Goal: Task Accomplishment & Management: Use online tool/utility

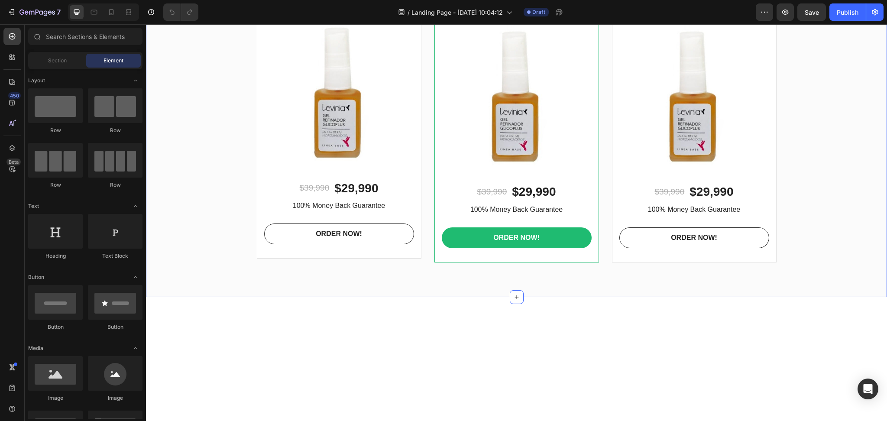
scroll to position [2137, 0]
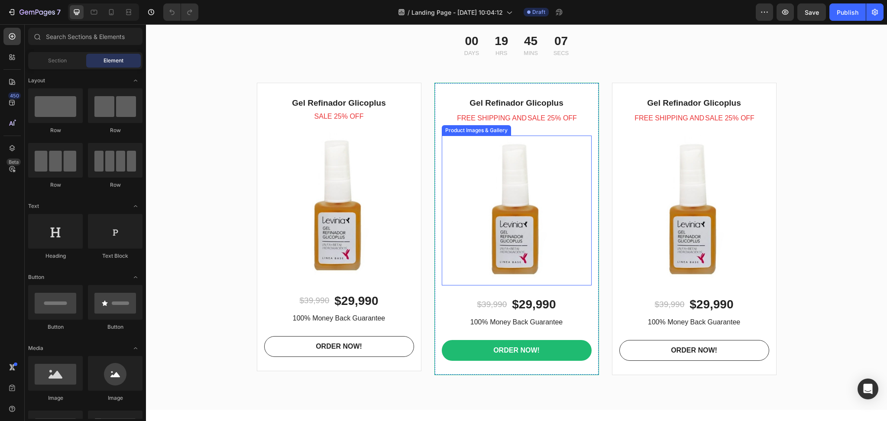
click at [524, 286] on img at bounding box center [517, 211] width 150 height 150
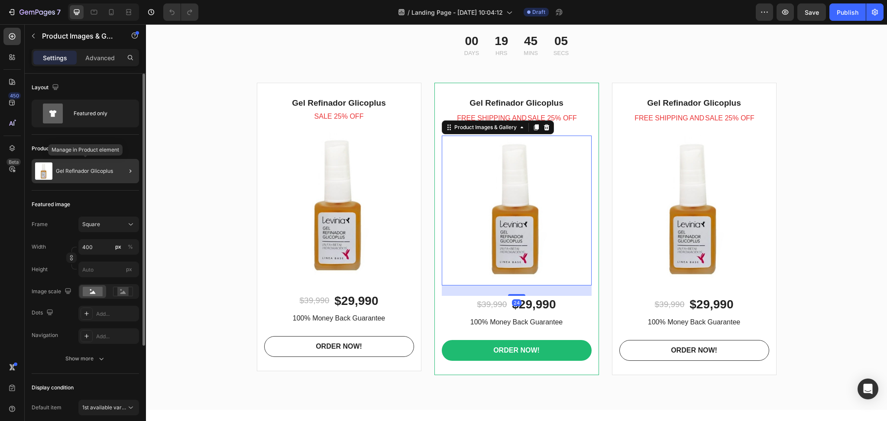
click at [81, 170] on p "Gel Refinador Glicoplus" at bounding box center [84, 171] width 57 height 6
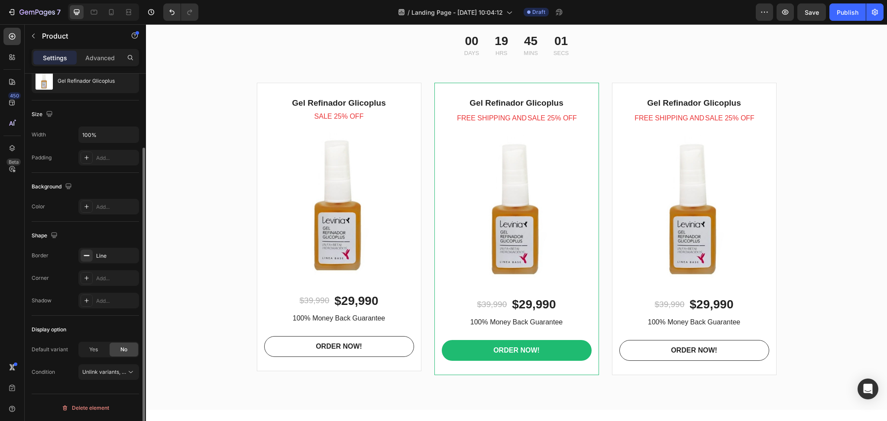
scroll to position [0, 0]
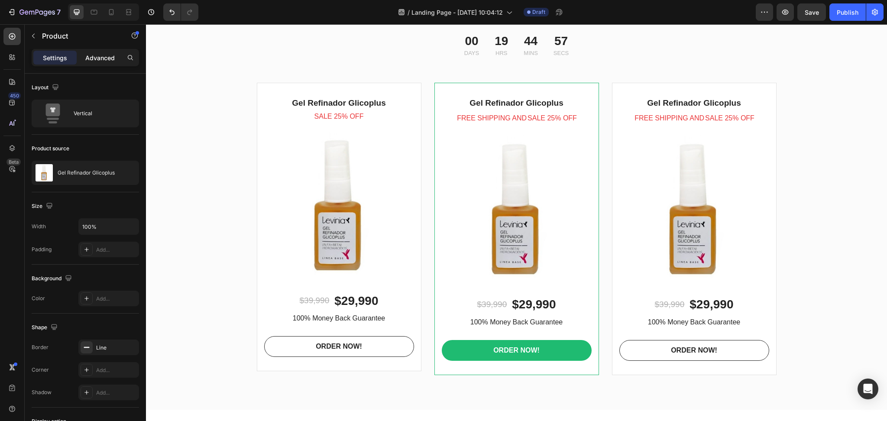
click at [102, 56] on p "Advanced" at bounding box center [99, 57] width 29 height 9
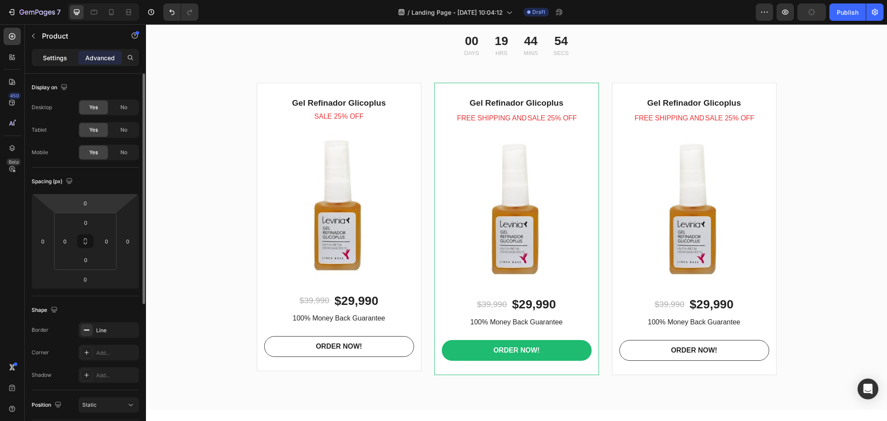
click at [56, 55] on p "Settings" at bounding box center [55, 57] width 24 height 9
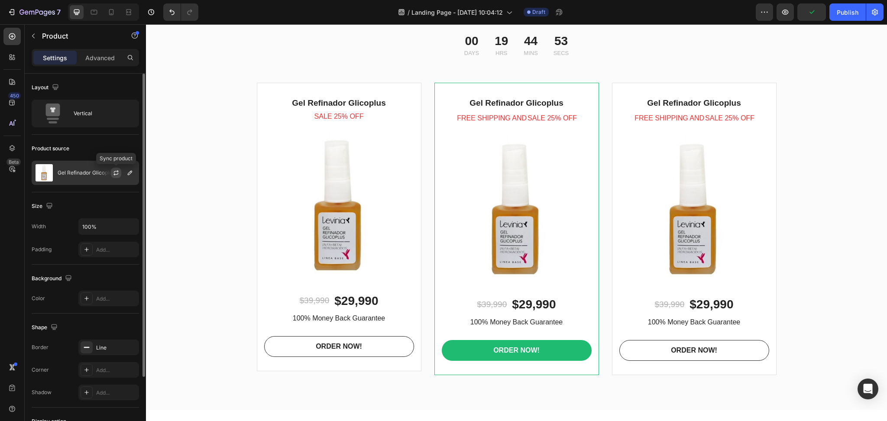
click at [116, 172] on icon "button" at bounding box center [116, 172] width 7 height 7
click at [132, 173] on icon "button" at bounding box center [130, 172] width 7 height 7
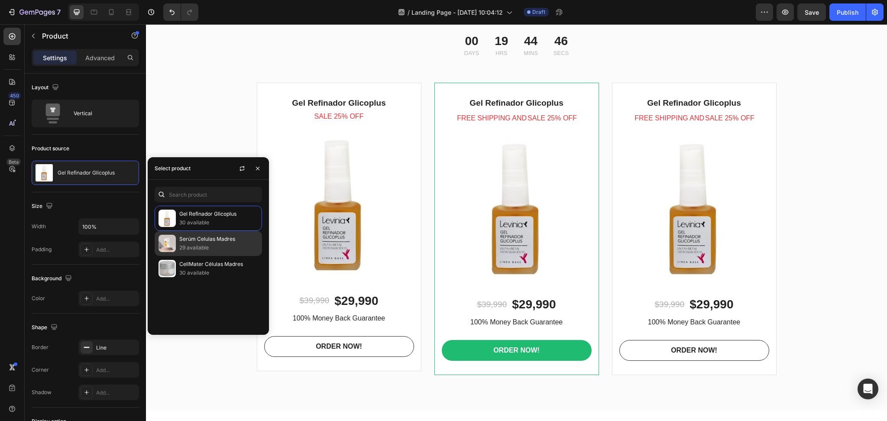
click at [215, 244] on p "29 available" at bounding box center [218, 248] width 79 height 9
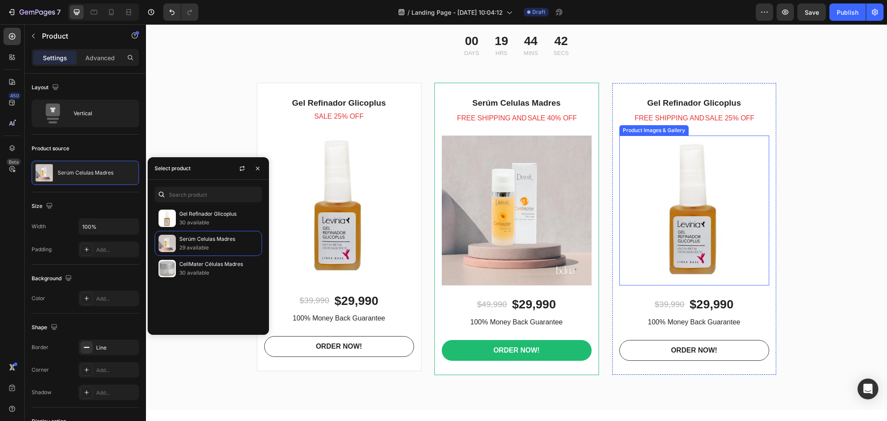
click at [657, 286] on img at bounding box center [695, 211] width 150 height 150
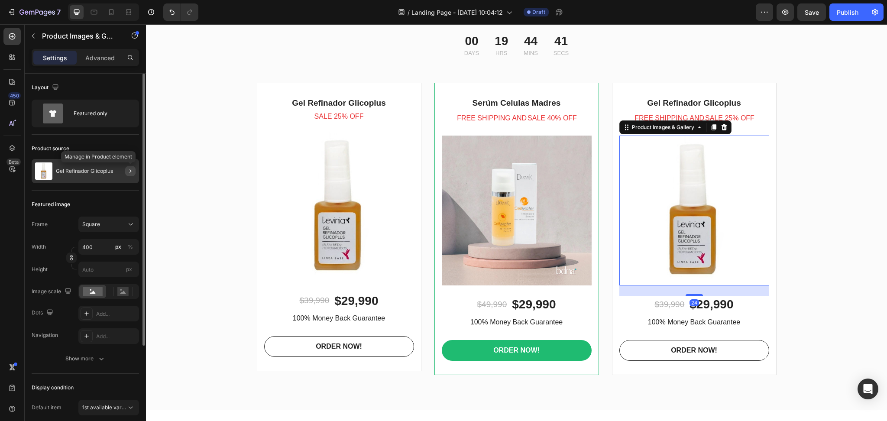
click at [133, 172] on icon "button" at bounding box center [130, 171] width 7 height 7
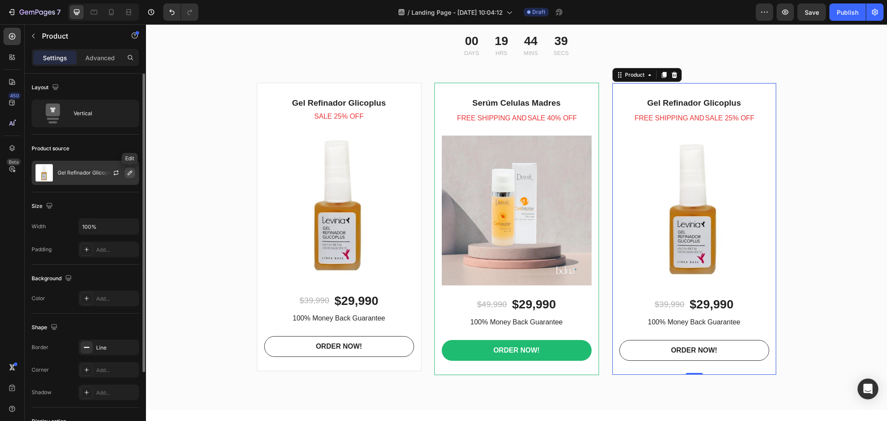
click at [127, 172] on icon "button" at bounding box center [130, 172] width 7 height 7
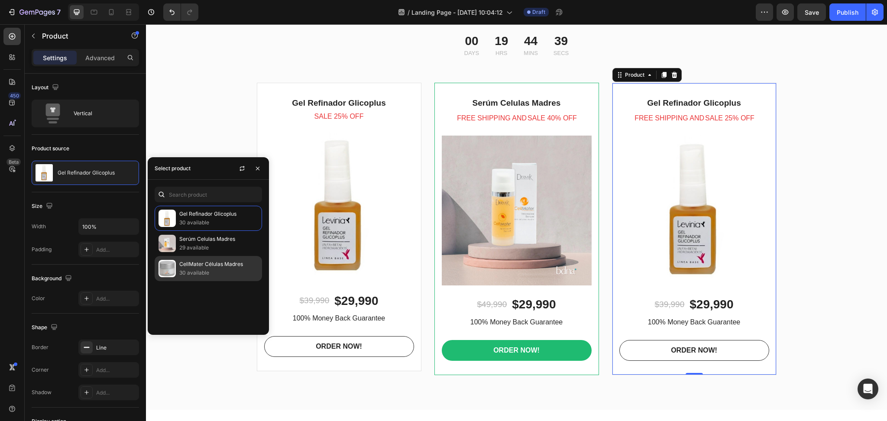
click at [192, 273] on p "30 available" at bounding box center [218, 273] width 79 height 9
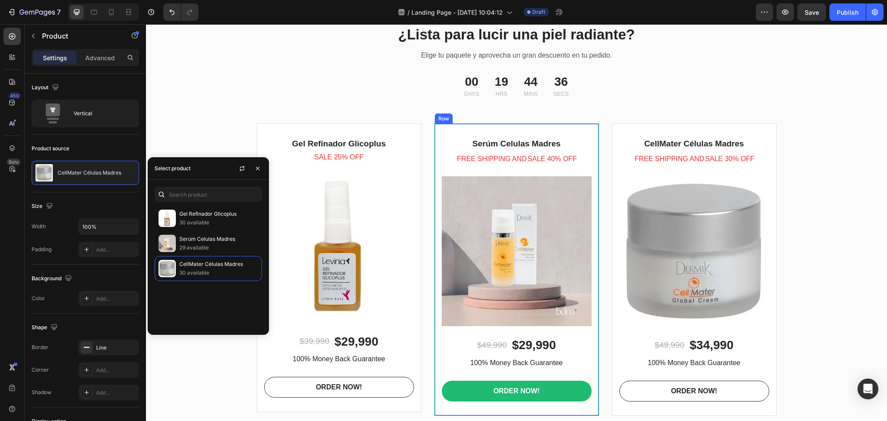
scroll to position [2195, 0]
click at [258, 167] on icon "button" at bounding box center [257, 168] width 7 height 7
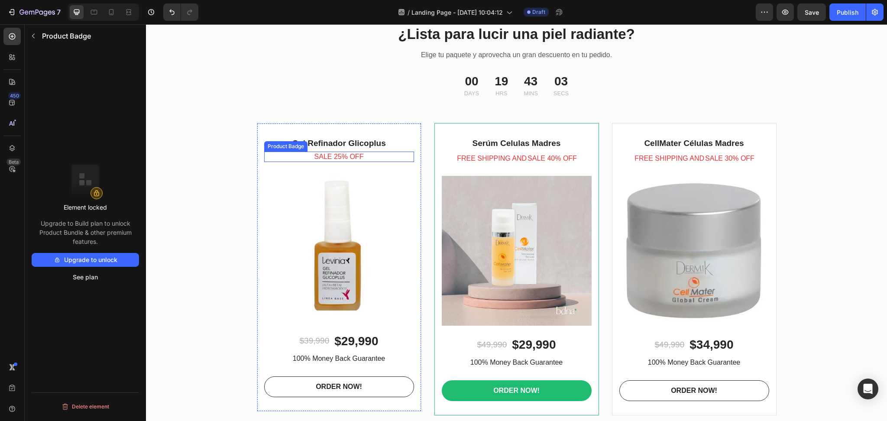
click at [367, 155] on div "Sale 25% off" at bounding box center [339, 157] width 150 height 10
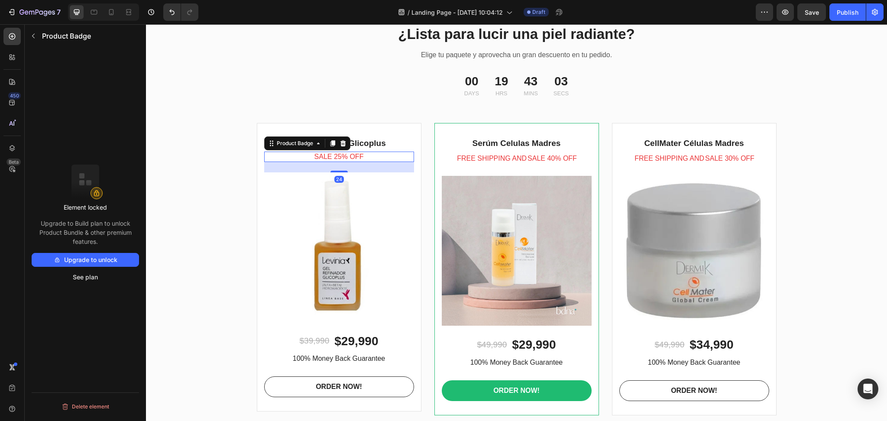
click at [367, 155] on div "Sale 25% off" at bounding box center [339, 157] width 150 height 10
click at [328, 157] on pre "Sale 25% off" at bounding box center [339, 157] width 49 height 10
click at [36, 36] on icon "button" at bounding box center [33, 35] width 7 height 7
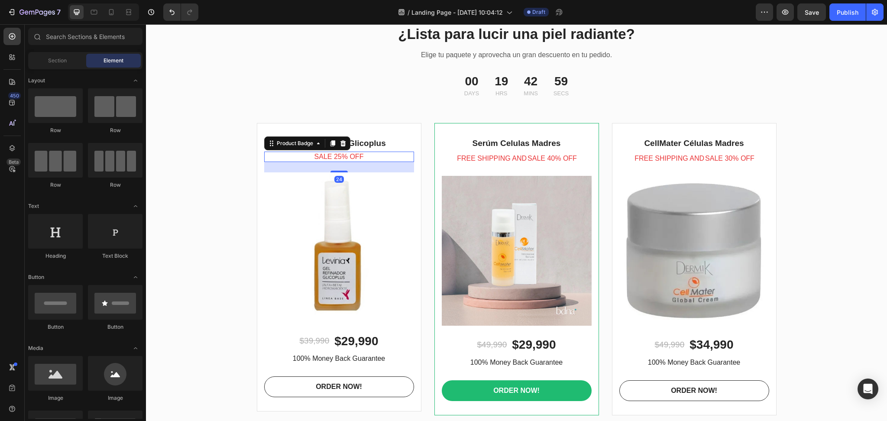
click at [338, 157] on pre "Sale 25% off" at bounding box center [339, 157] width 49 height 10
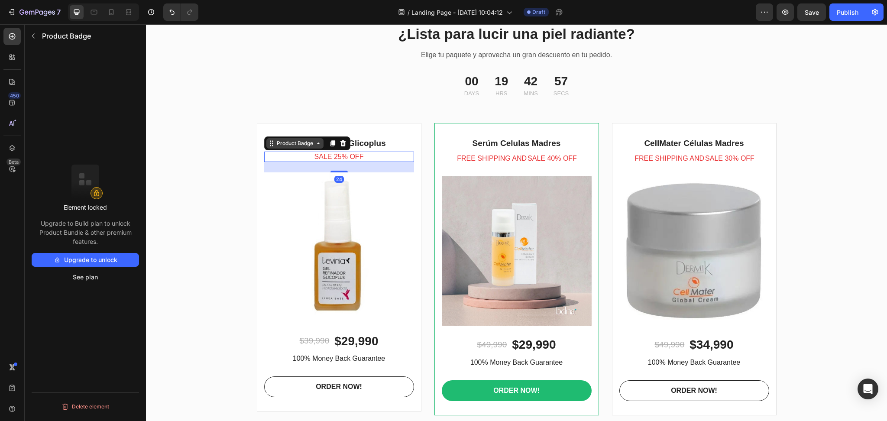
click at [315, 145] on icon at bounding box center [318, 143] width 7 height 7
click at [319, 149] on div "Product Badge Row 1 col Product Row 3 cols" at bounding box center [307, 143] width 86 height 14
click at [340, 143] on icon at bounding box center [343, 143] width 7 height 7
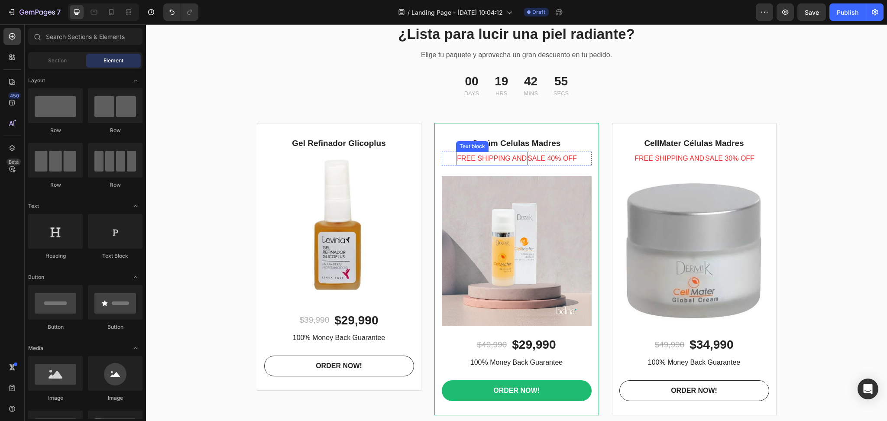
click at [491, 162] on p "FREE SHIPPING AND" at bounding box center [492, 159] width 70 height 13
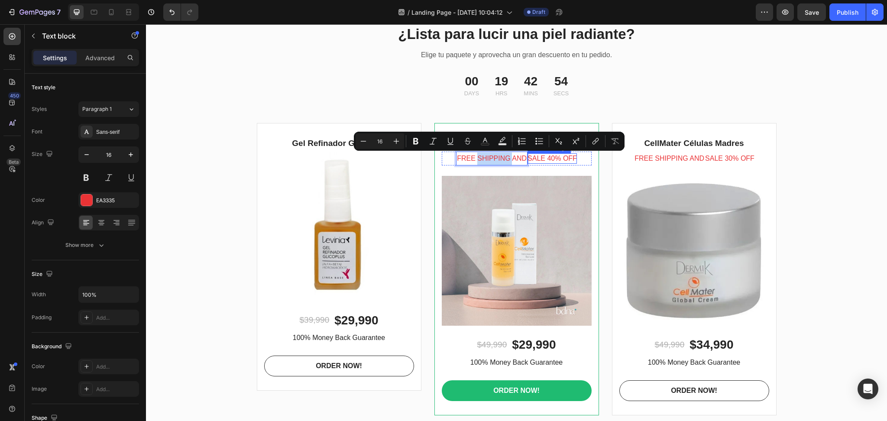
click at [545, 160] on pre "Sale 40% off" at bounding box center [552, 158] width 49 height 10
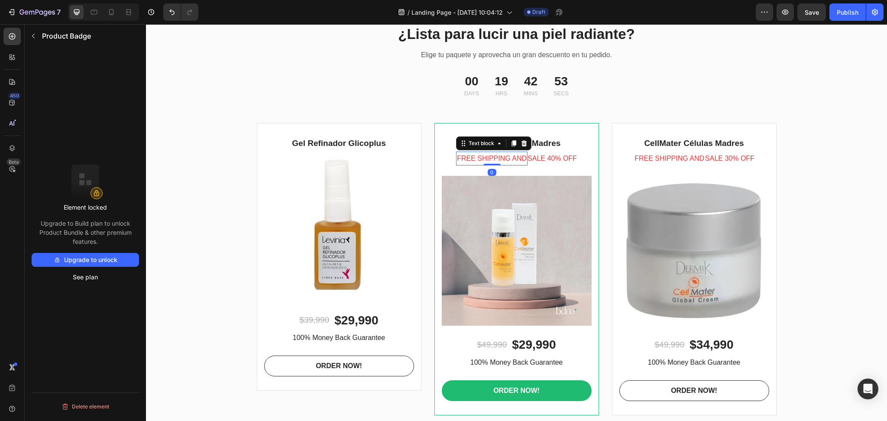
click at [509, 156] on p "FREE SHIPPING AND" at bounding box center [492, 159] width 70 height 13
click at [539, 160] on pre "Sale 40% off" at bounding box center [552, 158] width 49 height 10
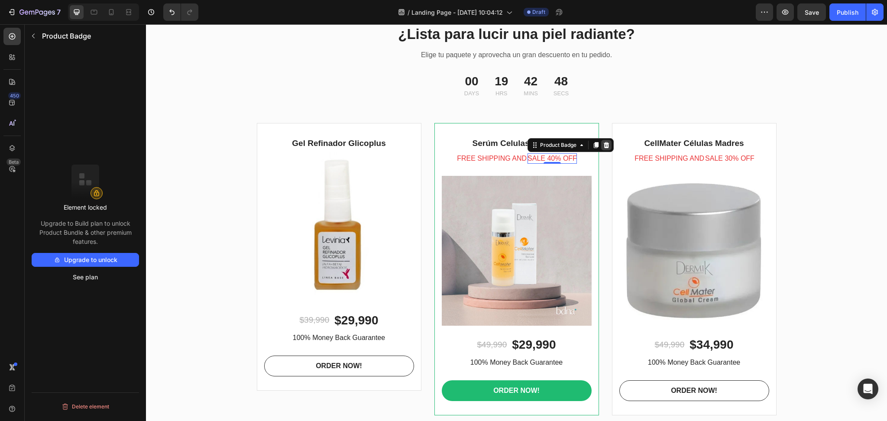
click at [605, 146] on icon at bounding box center [607, 145] width 6 height 6
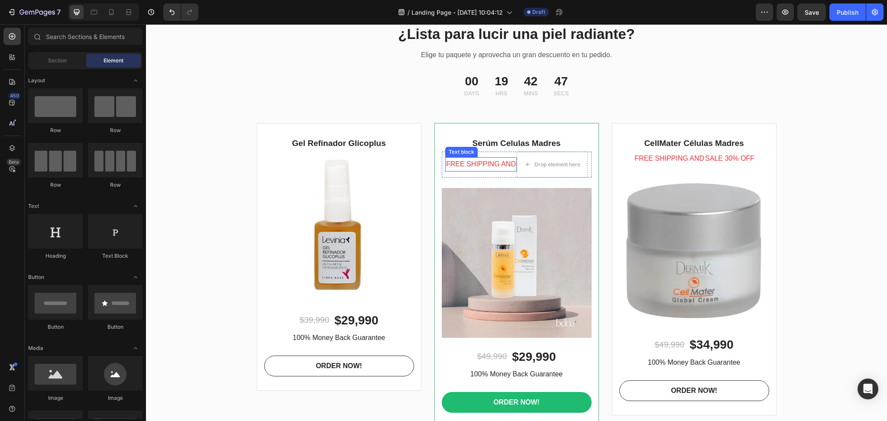
click at [497, 163] on p "FREE SHIPPING AND" at bounding box center [481, 164] width 70 height 13
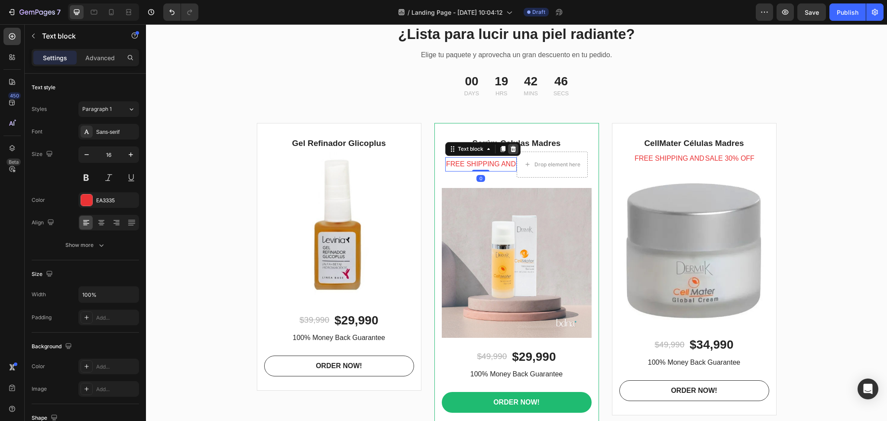
click at [511, 147] on icon at bounding box center [514, 149] width 6 height 6
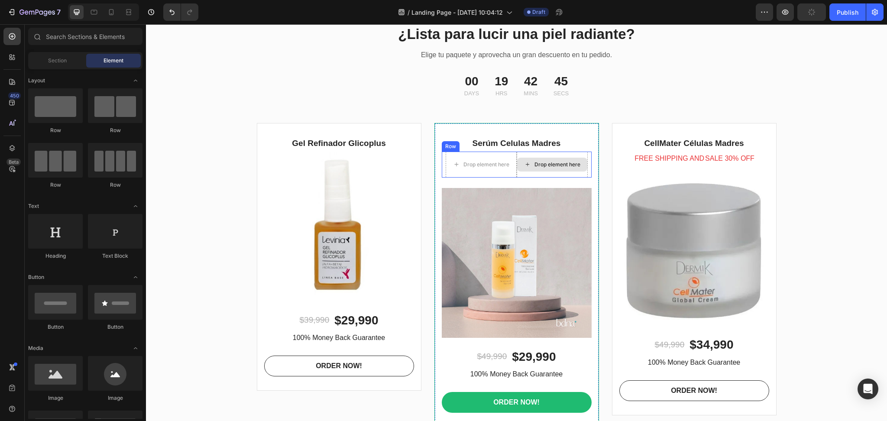
click at [549, 167] on div "Drop element here" at bounding box center [558, 164] width 46 height 7
click at [449, 152] on div "Drop element here" at bounding box center [481, 165] width 71 height 26
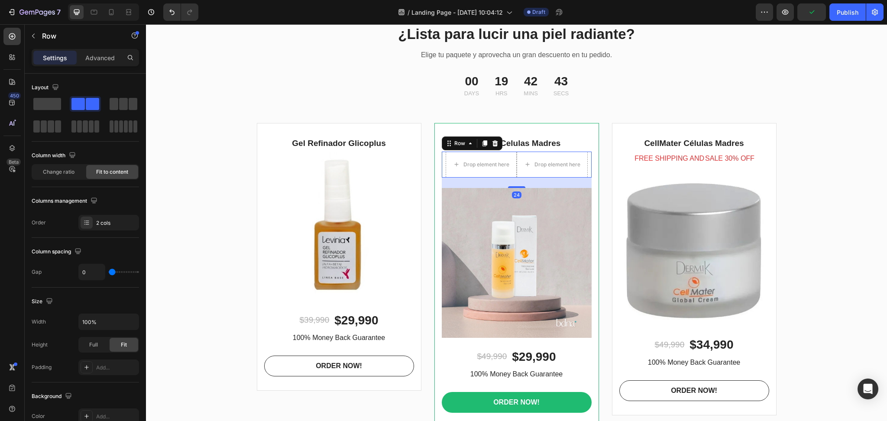
click at [497, 142] on div "Row" at bounding box center [472, 143] width 61 height 14
click at [492, 142] on icon at bounding box center [495, 143] width 6 height 6
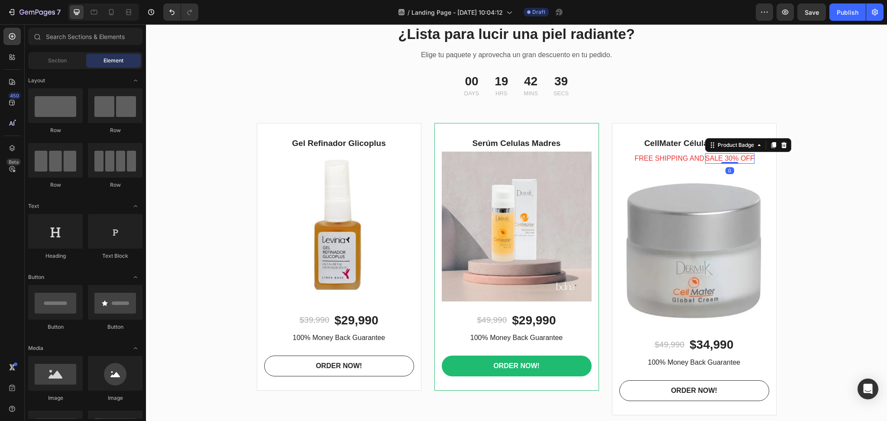
click at [719, 158] on pre "Sale 30% off" at bounding box center [729, 158] width 49 height 10
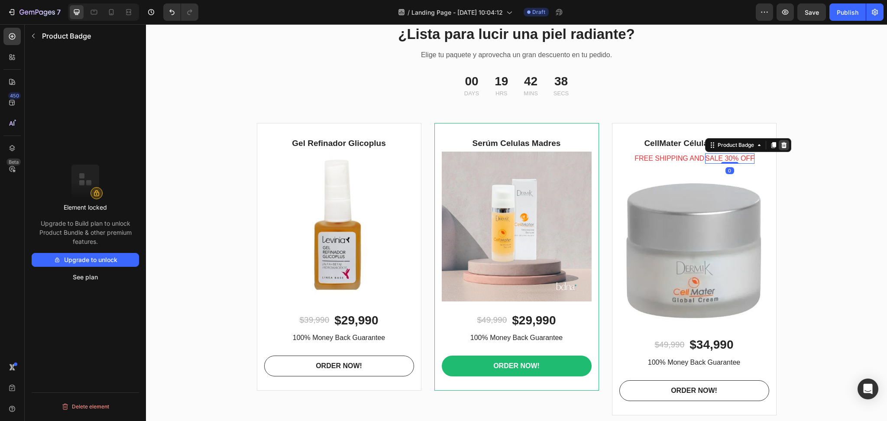
click at [782, 143] on icon at bounding box center [785, 145] width 6 height 6
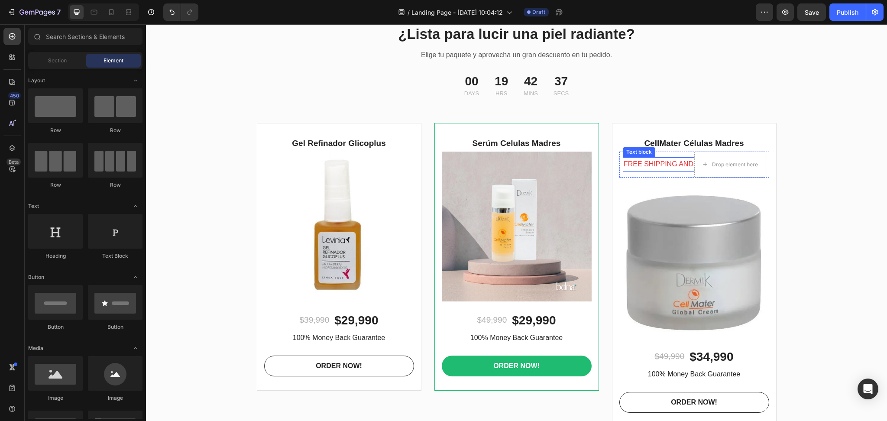
click at [666, 166] on p "FREE SHIPPING AND" at bounding box center [659, 164] width 70 height 13
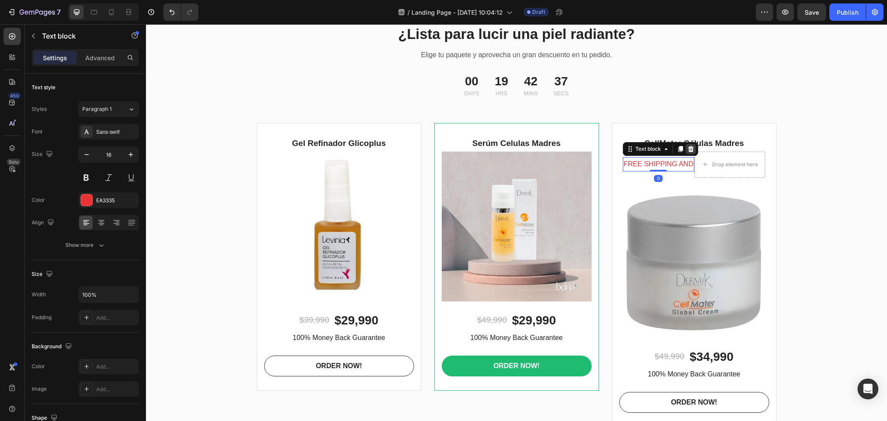
click at [688, 147] on icon at bounding box center [691, 149] width 6 height 6
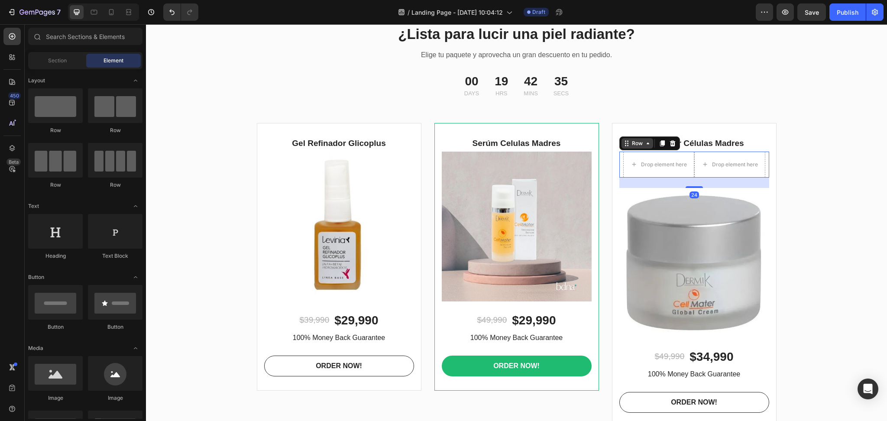
click at [622, 149] on div "Row" at bounding box center [650, 143] width 61 height 14
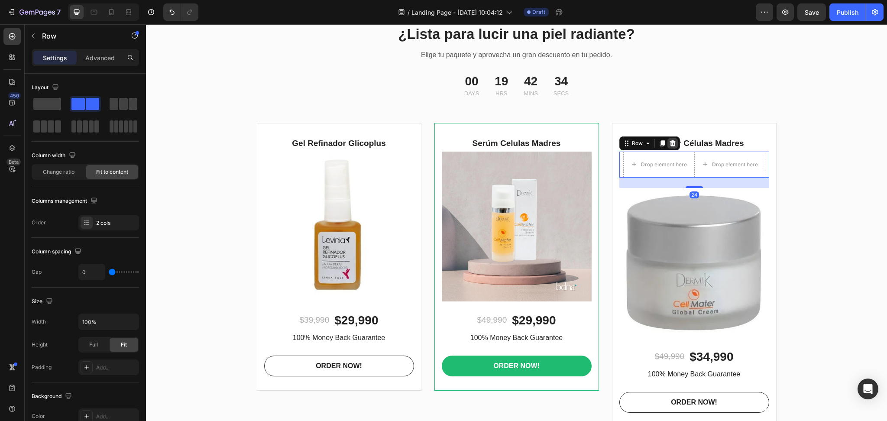
click at [672, 147] on div at bounding box center [673, 143] width 10 height 10
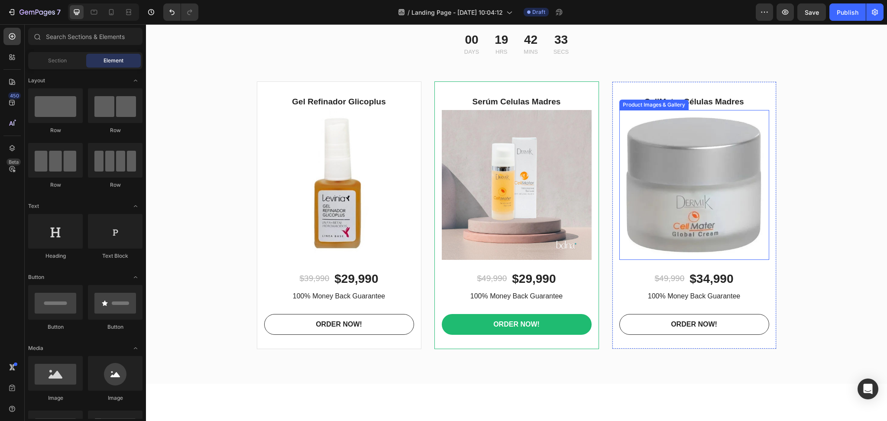
scroll to position [2253, 0]
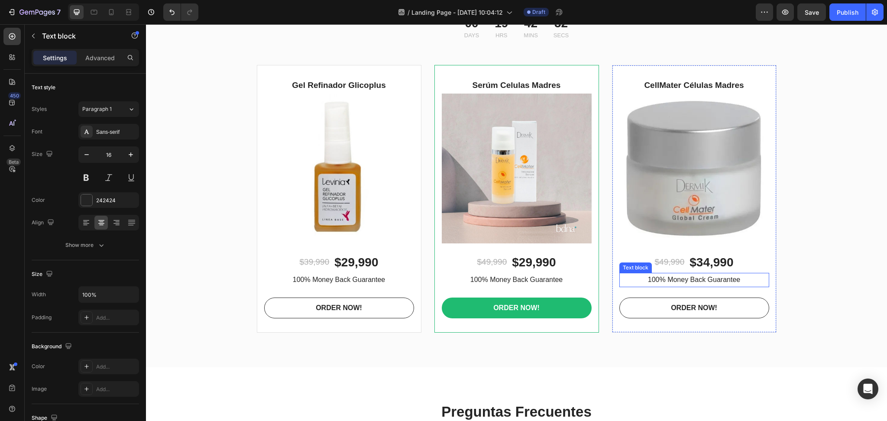
click at [712, 276] on p "100% Money Back Guarantee" at bounding box center [694, 280] width 148 height 13
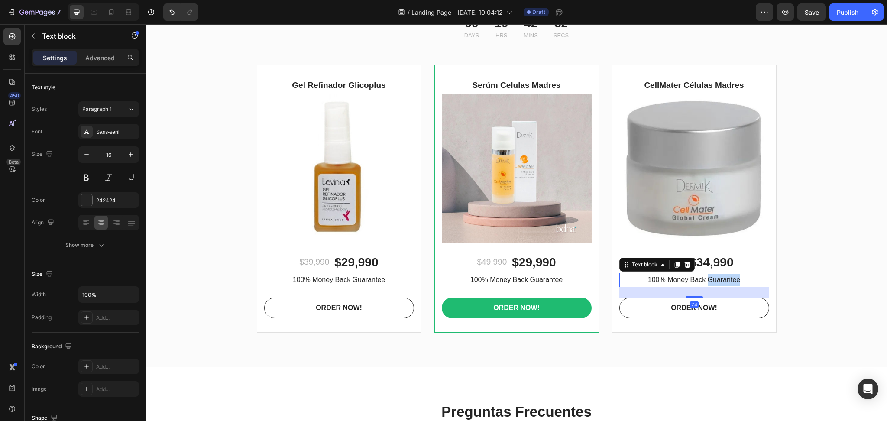
click at [712, 276] on p "100% Money Back Guarantee" at bounding box center [694, 280] width 148 height 13
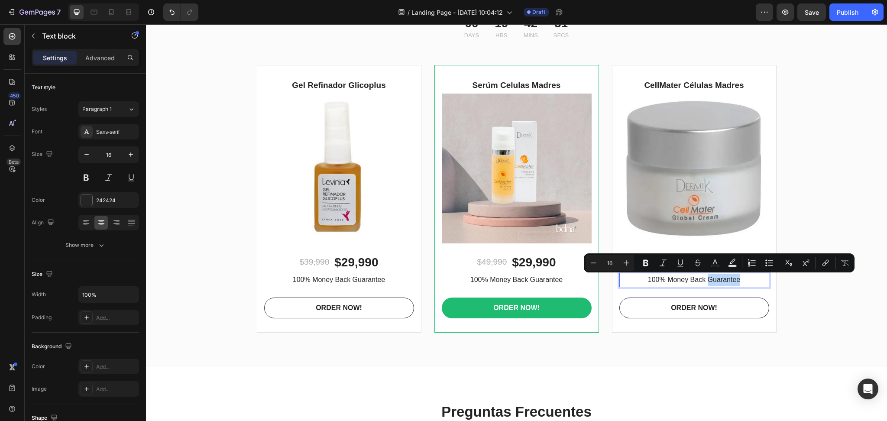
click at [744, 280] on p "100% Money Back Guarantee" at bounding box center [694, 280] width 148 height 13
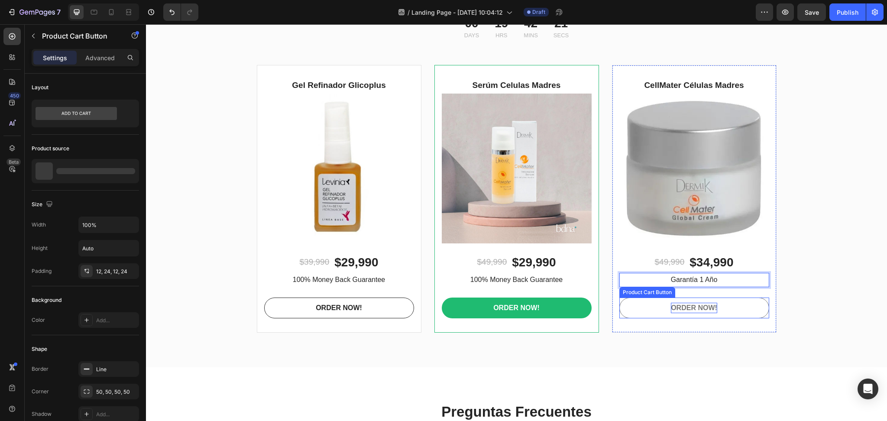
click at [696, 309] on div "ORDER NOW!" at bounding box center [694, 308] width 46 height 10
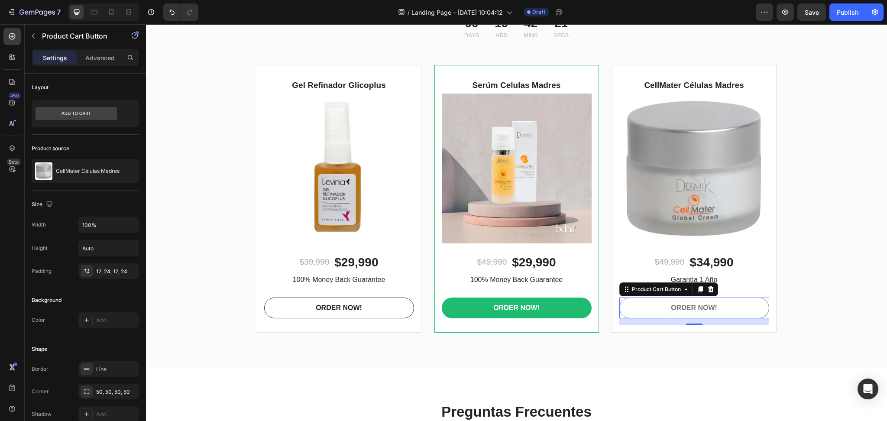
click at [696, 309] on div "ORDER NOW!" at bounding box center [694, 308] width 46 height 10
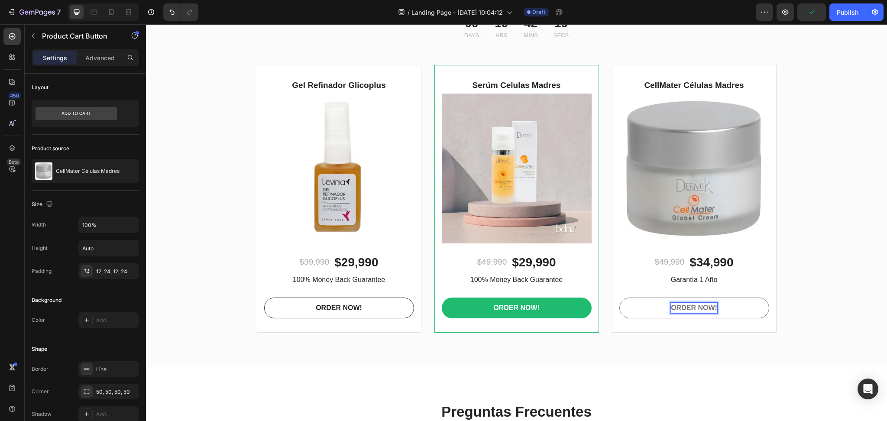
click at [667, 307] on button "ORDER NOW!" at bounding box center [695, 308] width 150 height 21
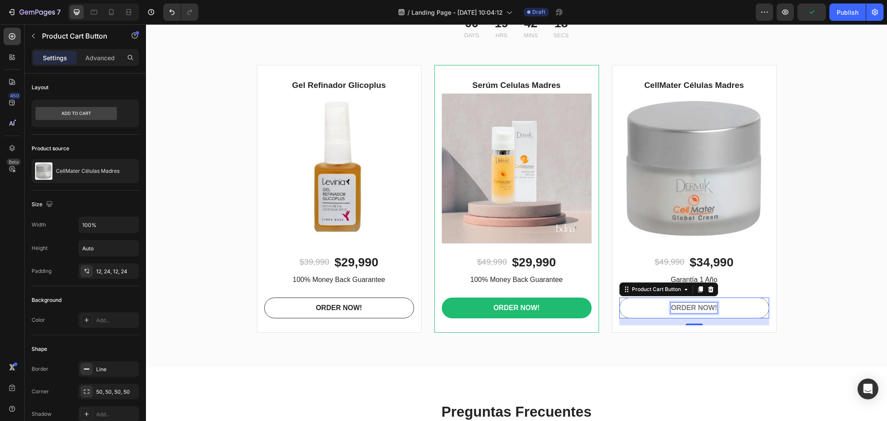
click at [671, 305] on p "ORDER NOW!" at bounding box center [694, 308] width 46 height 10
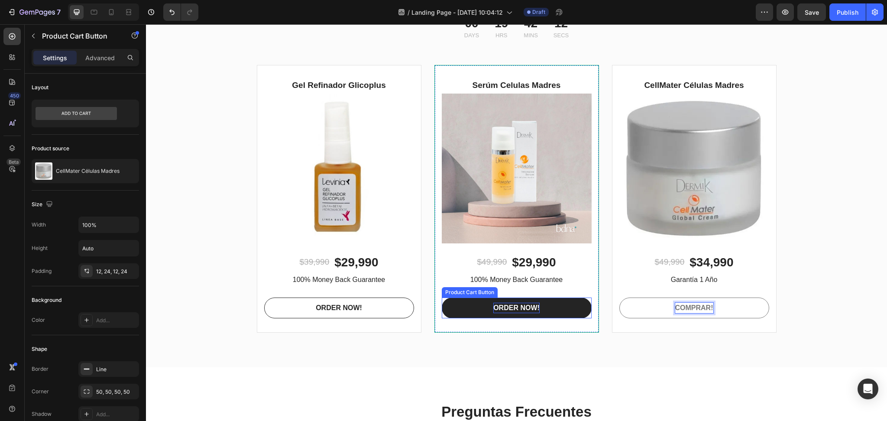
click at [524, 307] on div "ORDER NOW!" at bounding box center [517, 308] width 46 height 10
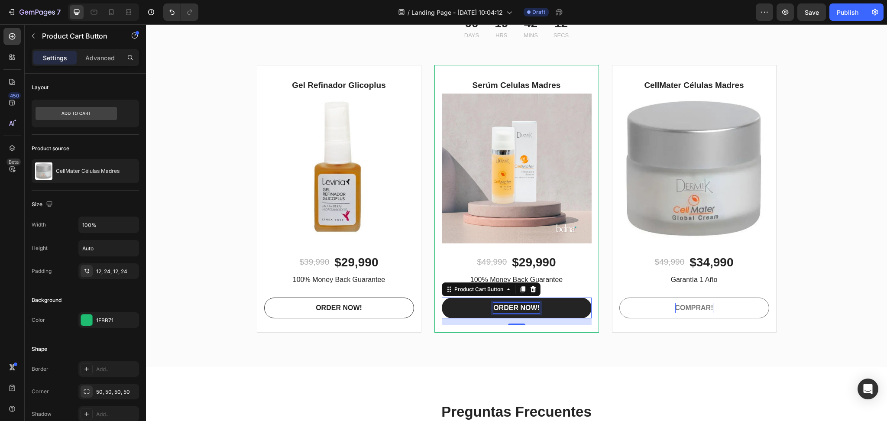
click at [524, 307] on div "ORDER NOW!" at bounding box center [517, 308] width 46 height 10
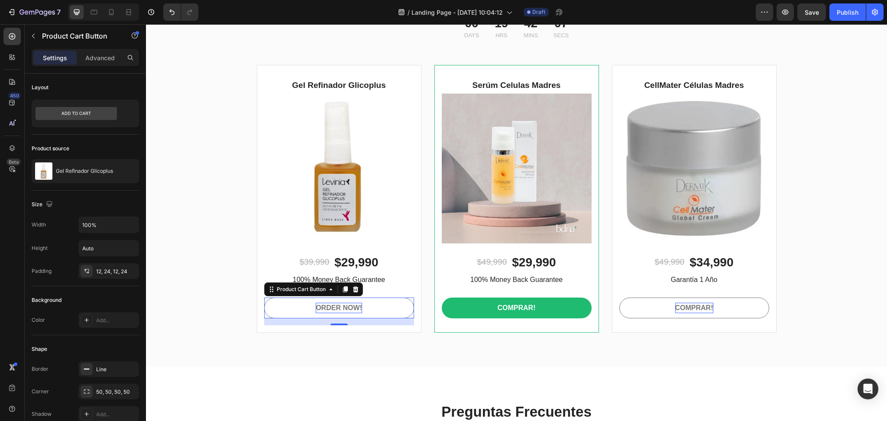
click at [341, 304] on div "ORDER NOW!" at bounding box center [339, 308] width 46 height 10
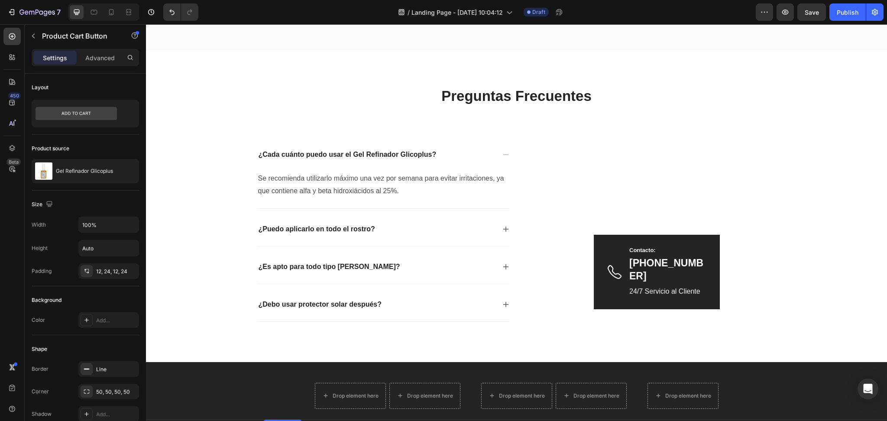
scroll to position [2742, 0]
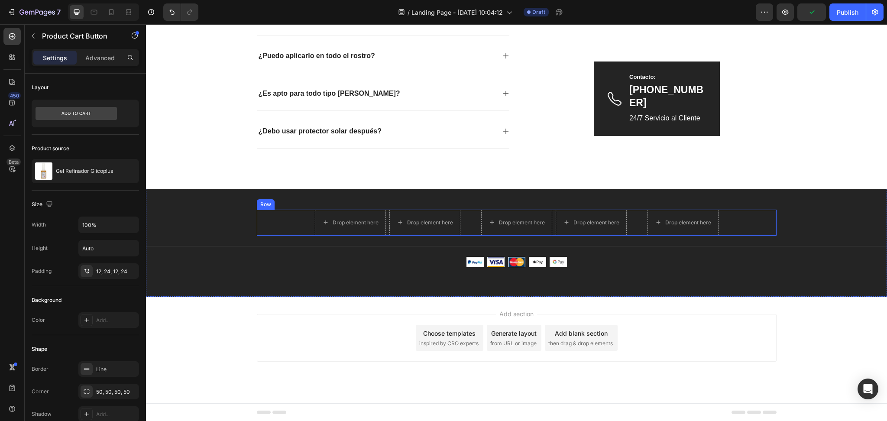
click at [294, 221] on div "Drop element here Drop element here Row Drop element here Drop element here Row…" at bounding box center [517, 223] width 520 height 26
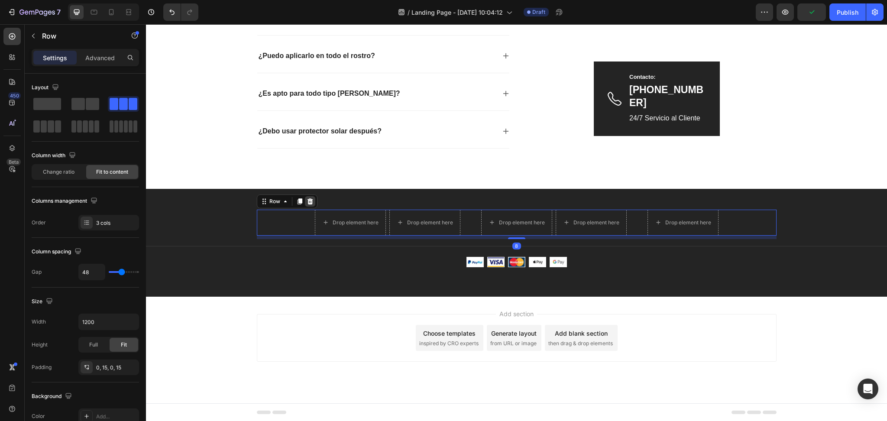
click at [307, 201] on icon at bounding box center [310, 201] width 7 height 7
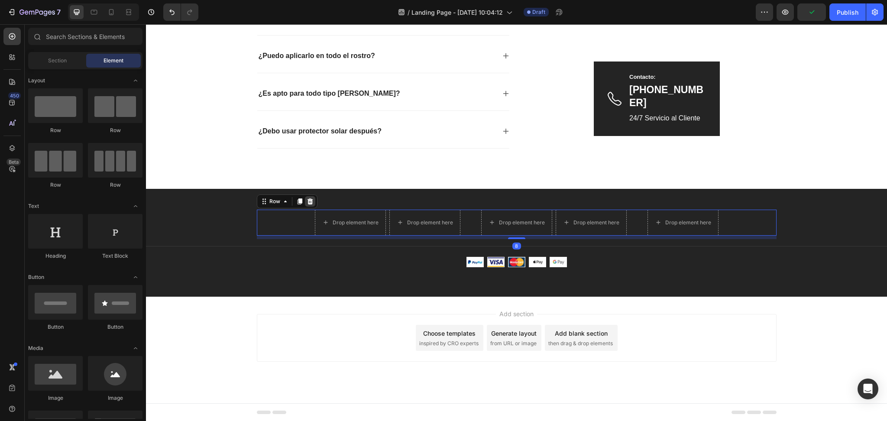
scroll to position [2713, 0]
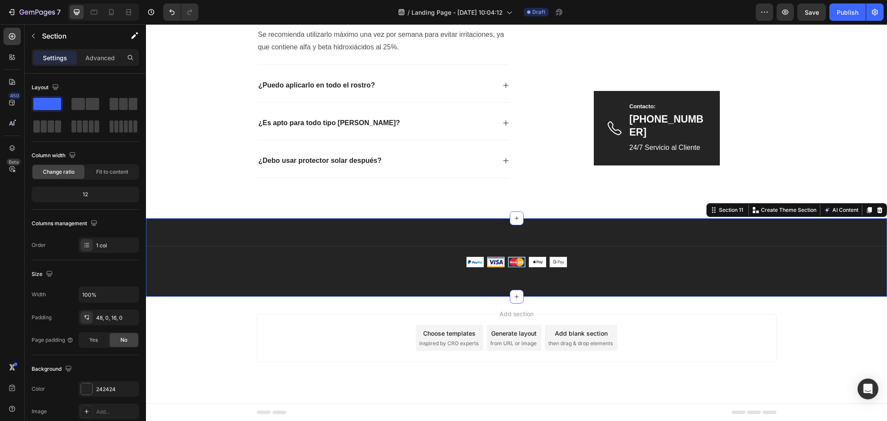
click at [588, 233] on div "Title Line Image Image Image Image Image Icon List Hoz Text block Row Section 1…" at bounding box center [516, 257] width 741 height 79
click at [109, 57] on p "Advanced" at bounding box center [99, 57] width 29 height 9
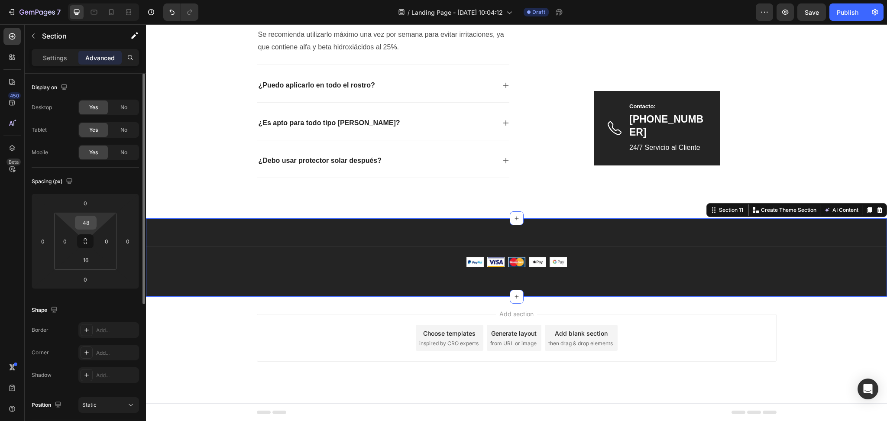
click at [86, 225] on input "48" at bounding box center [85, 222] width 17 height 13
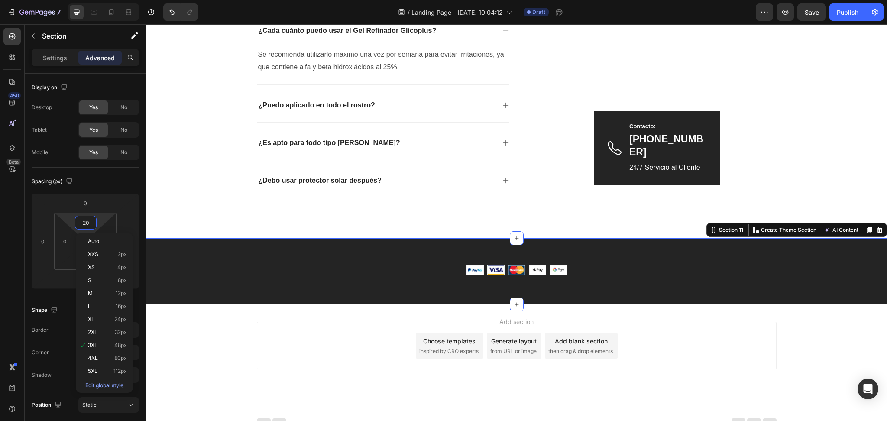
scroll to position [2701, 0]
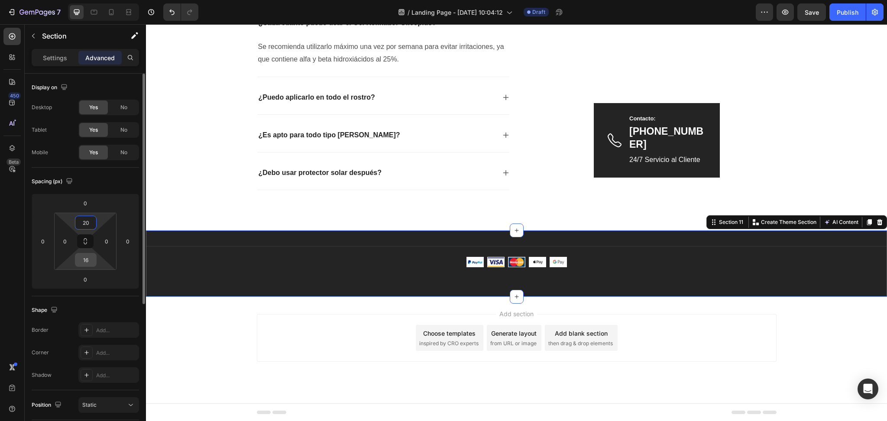
type input "20"
click at [94, 261] on input "16" at bounding box center [85, 259] width 17 height 13
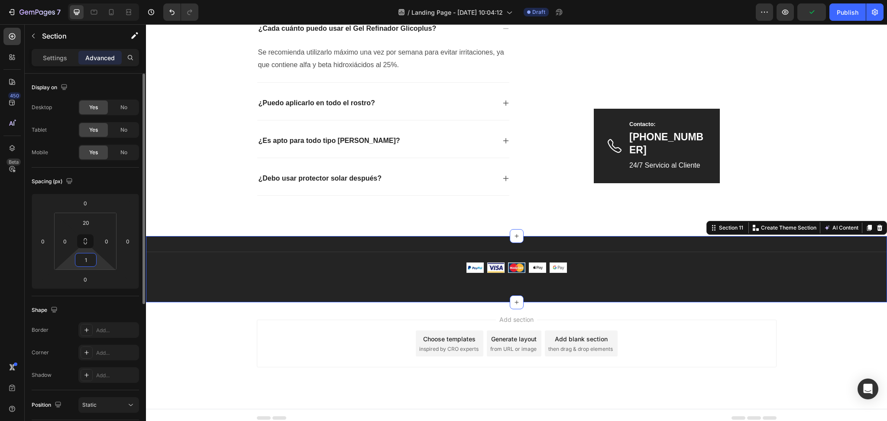
type input "10"
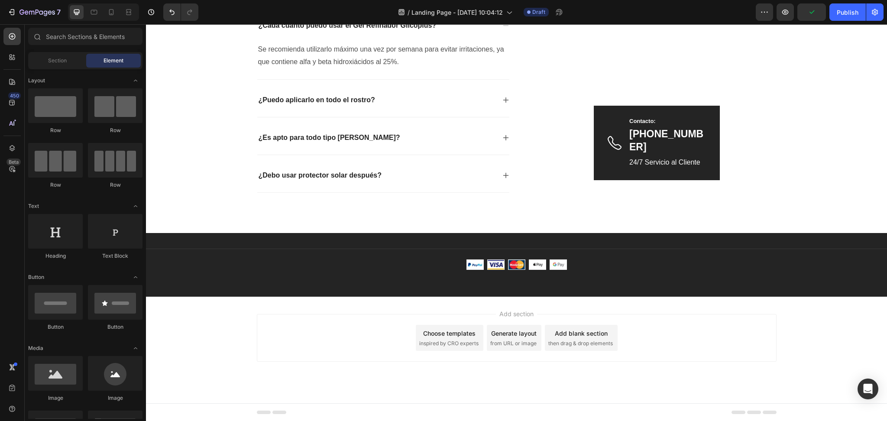
click at [173, 339] on div "Add section Choose templates inspired by CRO experts Generate layout from URL o…" at bounding box center [516, 350] width 741 height 107
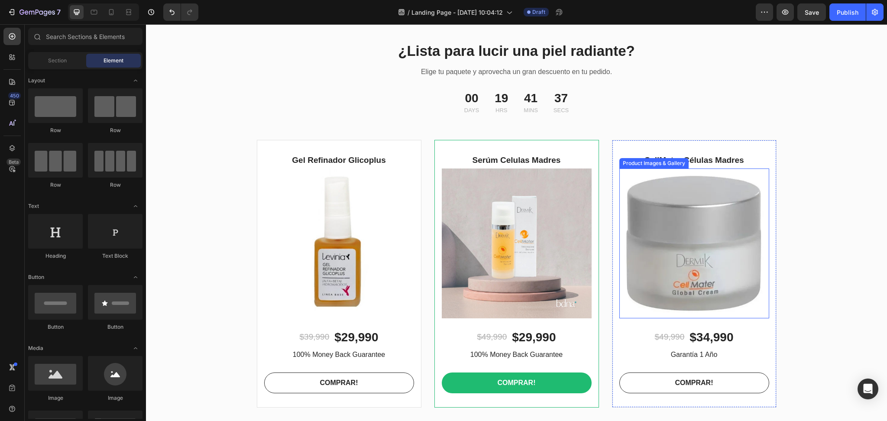
scroll to position [2351, 0]
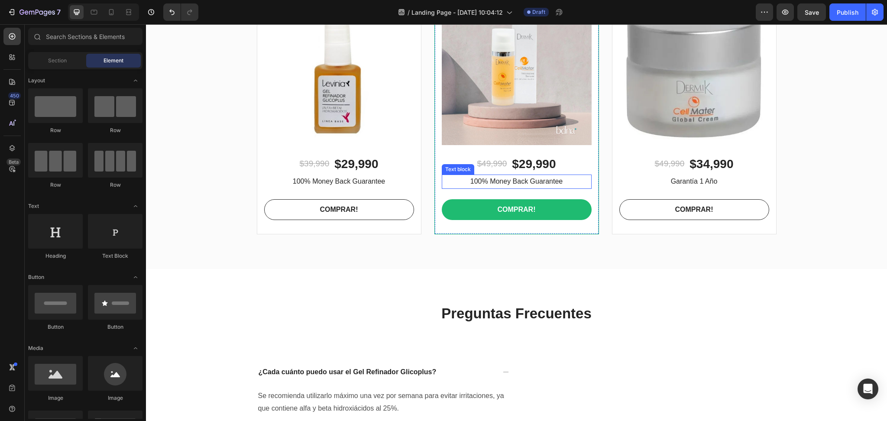
click at [552, 188] on div "100% Money Back Guarantee" at bounding box center [517, 182] width 150 height 14
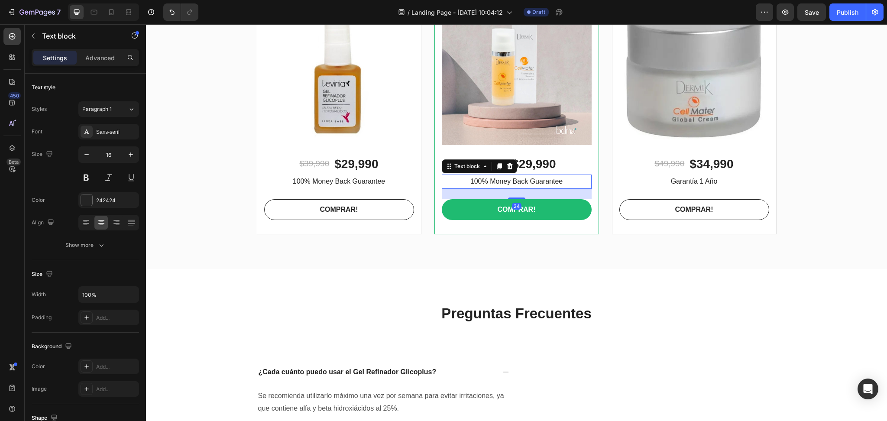
click at [559, 181] on p "100% Money Back Guarantee" at bounding box center [517, 181] width 148 height 13
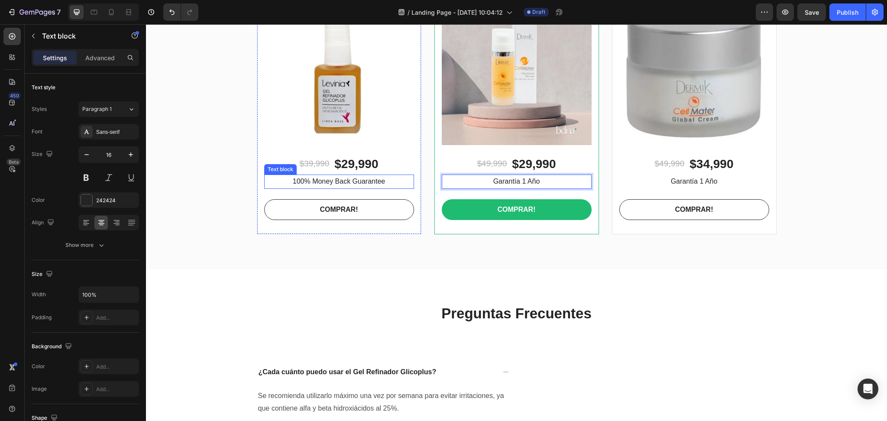
click at [386, 179] on p "100% Money Back Guarantee" at bounding box center [339, 181] width 148 height 13
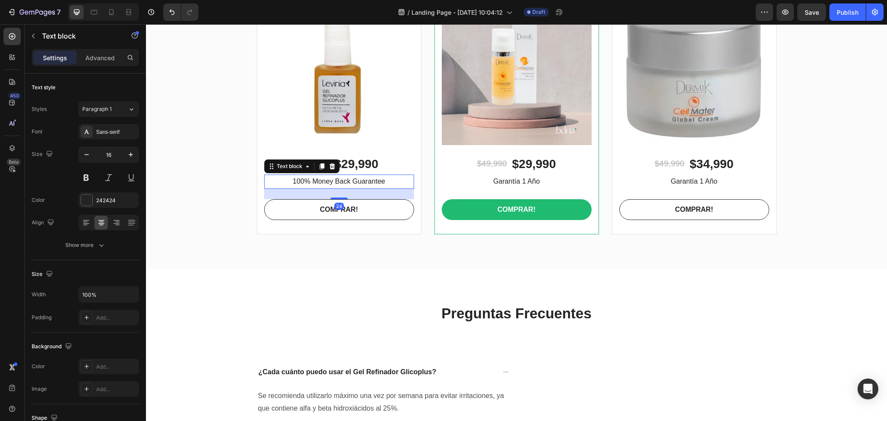
click at [386, 179] on p "100% Money Back Guarantee" at bounding box center [339, 181] width 148 height 13
drag, startPoint x: 384, startPoint y: 184, endPoint x: 334, endPoint y: 185, distance: 50.7
click at [334, 185] on p "100% Money Back Guarantee" at bounding box center [339, 181] width 148 height 13
click at [295, 175] on div "100% Money Back Guarantee" at bounding box center [339, 182] width 150 height 14
click at [389, 185] on p "100% Money Back Guarantee" at bounding box center [339, 181] width 148 height 13
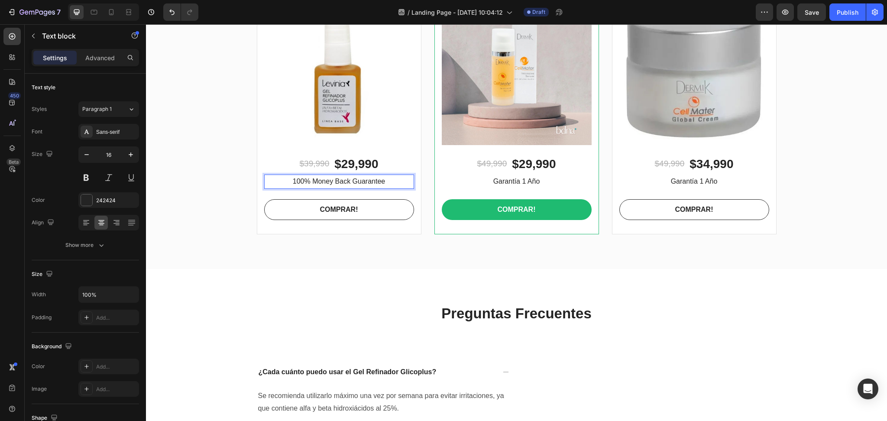
click at [389, 185] on p "100% Money Back Guarantee" at bounding box center [339, 181] width 148 height 13
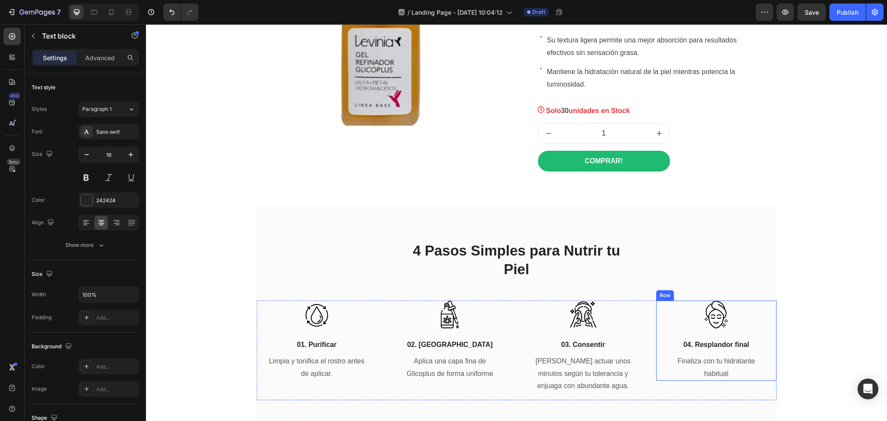
scroll to position [1427, 0]
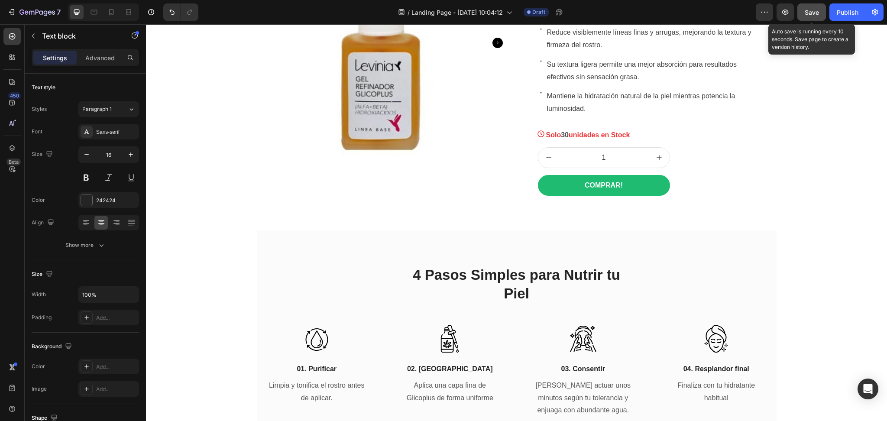
click at [812, 12] on span "Save" at bounding box center [812, 12] width 14 height 7
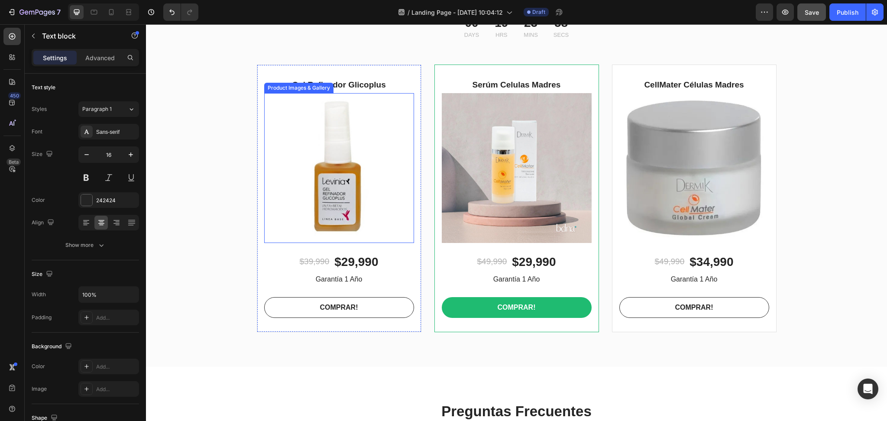
scroll to position [2253, 0]
click at [362, 160] on img at bounding box center [339, 169] width 150 height 150
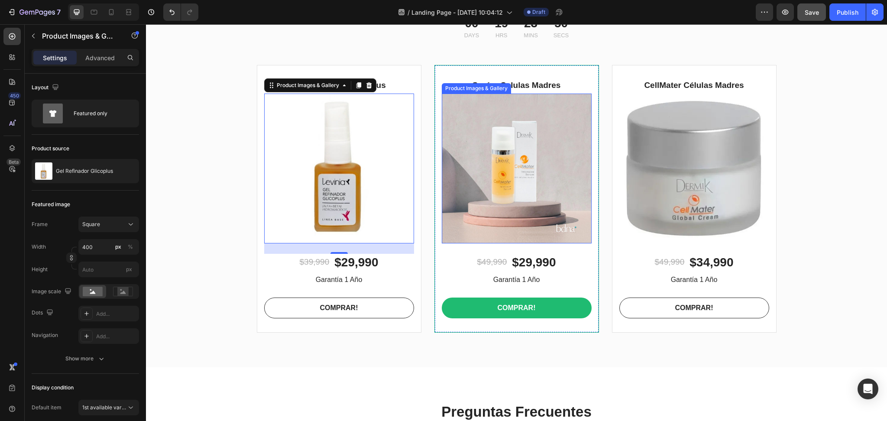
click at [509, 172] on img at bounding box center [517, 169] width 150 height 150
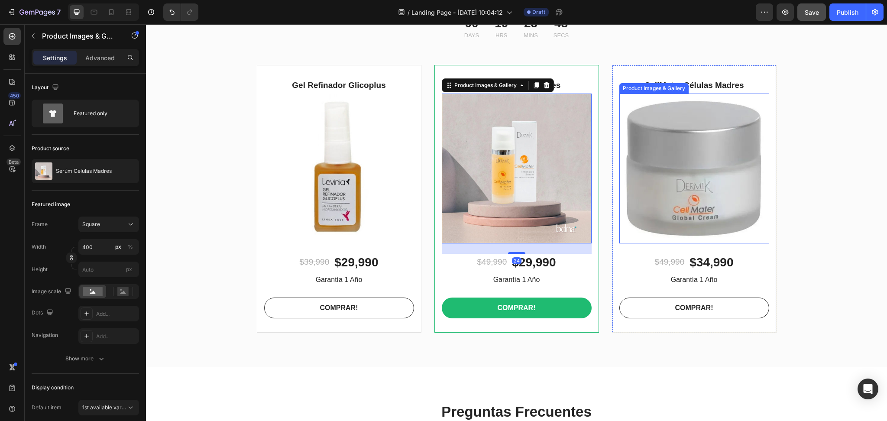
click at [661, 169] on img at bounding box center [695, 169] width 150 height 150
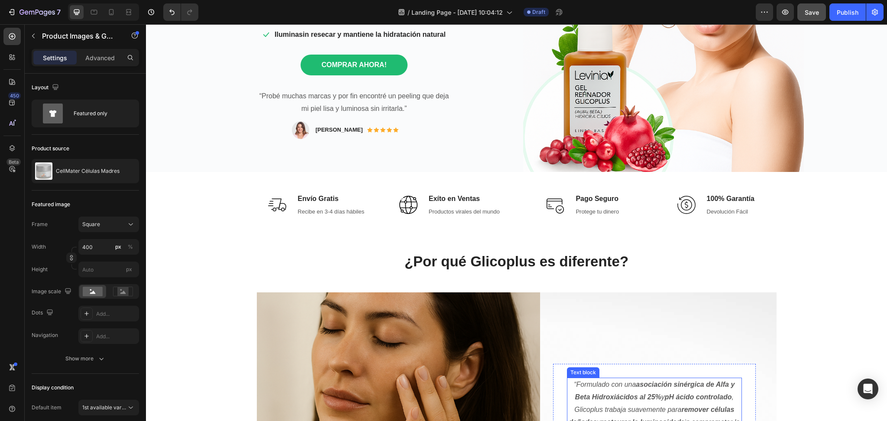
scroll to position [0, 0]
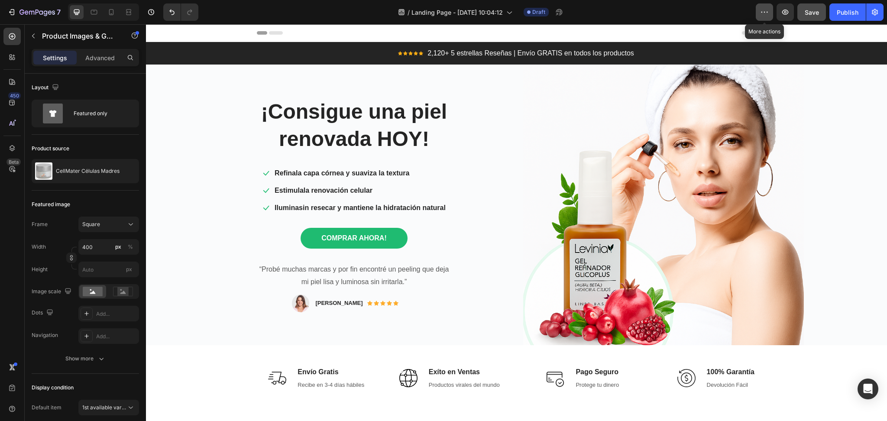
click at [765, 16] on icon "button" at bounding box center [764, 12] width 9 height 9
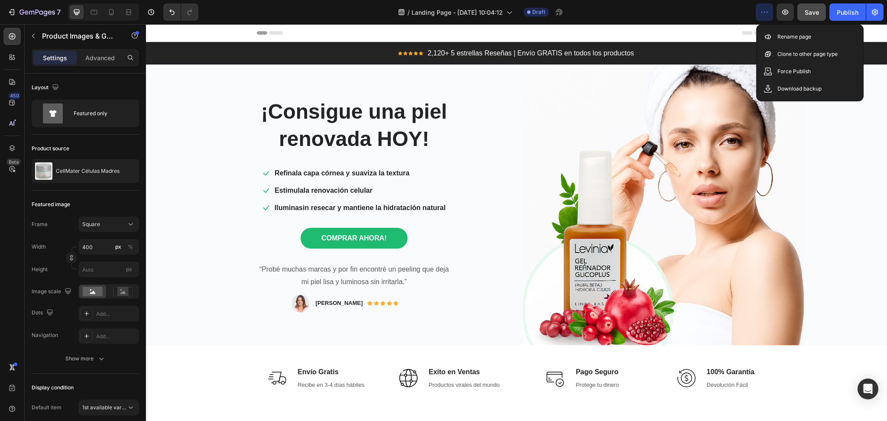
click at [765, 16] on icon "button" at bounding box center [764, 12] width 9 height 9
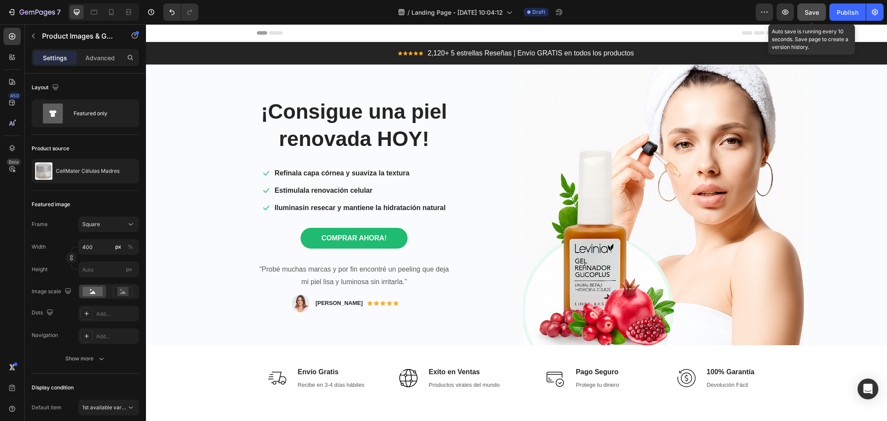
click at [805, 17] on button "Save" at bounding box center [812, 11] width 29 height 17
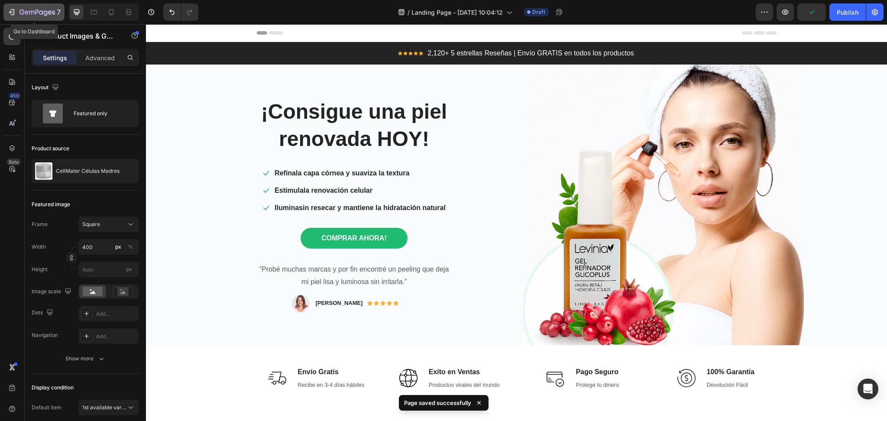
click at [10, 8] on icon "button" at bounding box center [11, 12] width 9 height 9
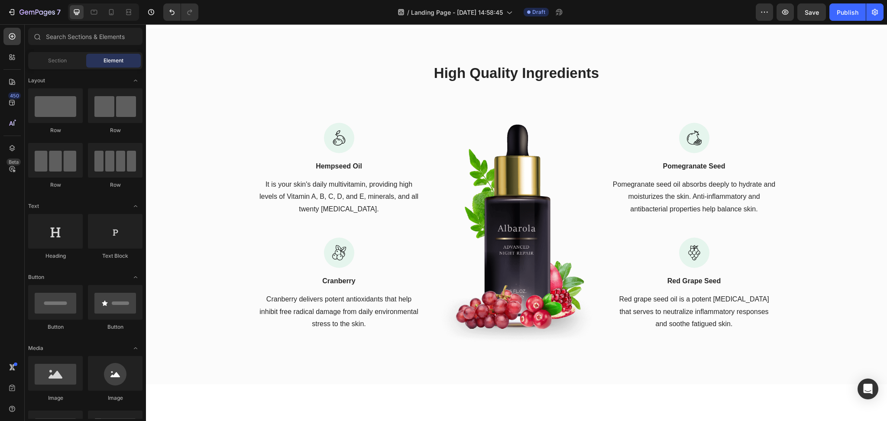
scroll to position [751, 0]
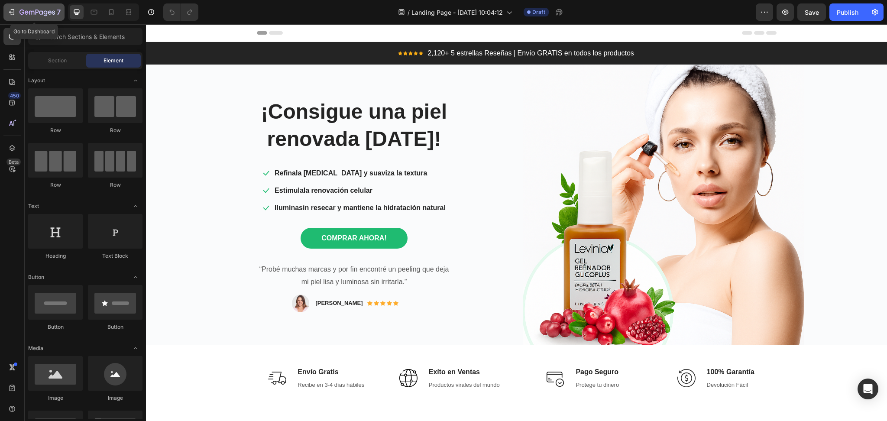
click at [7, 9] on button "7" at bounding box center [33, 11] width 61 height 17
